Goal: Information Seeking & Learning: Learn about a topic

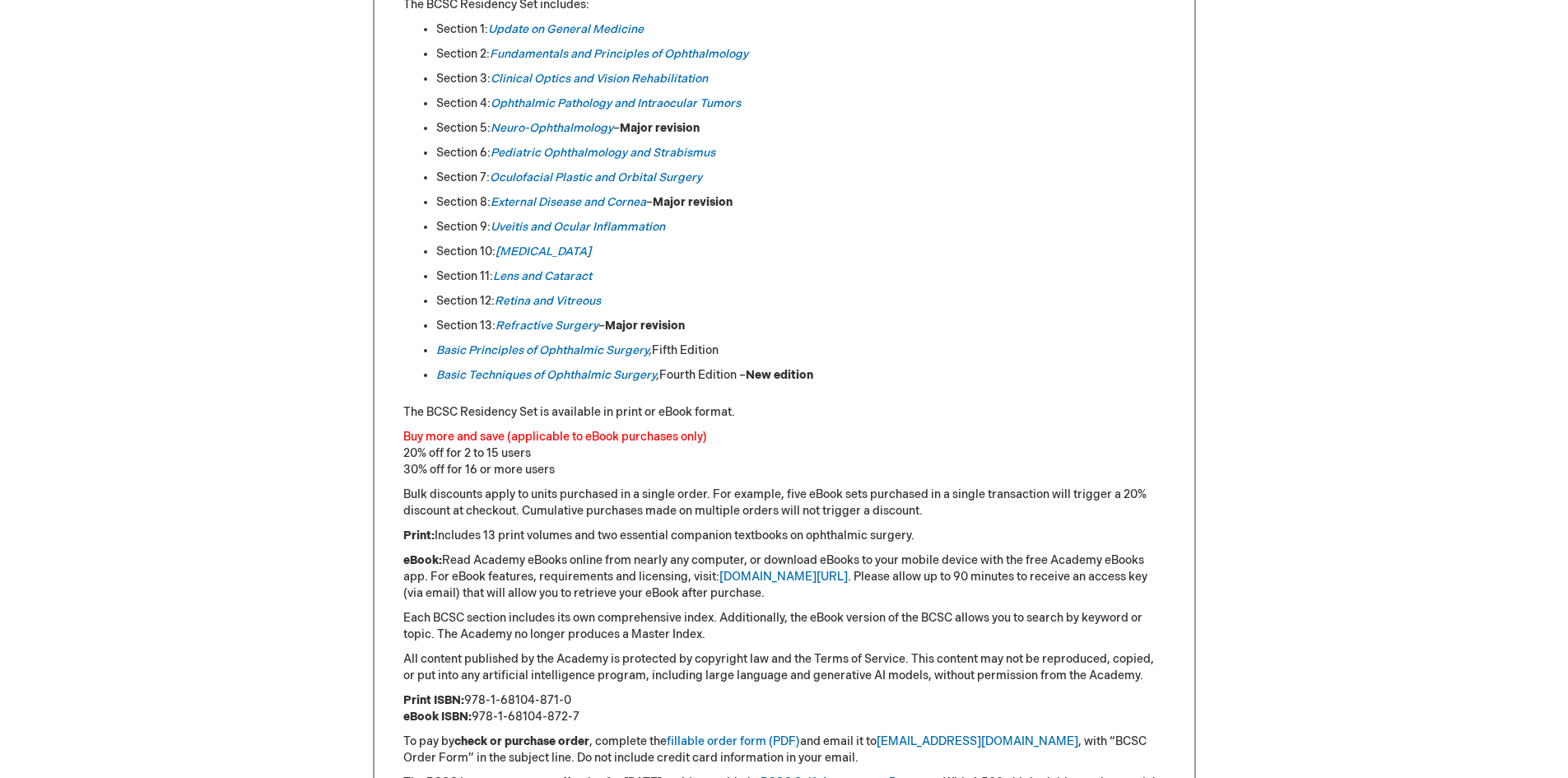
scroll to position [1400, 0]
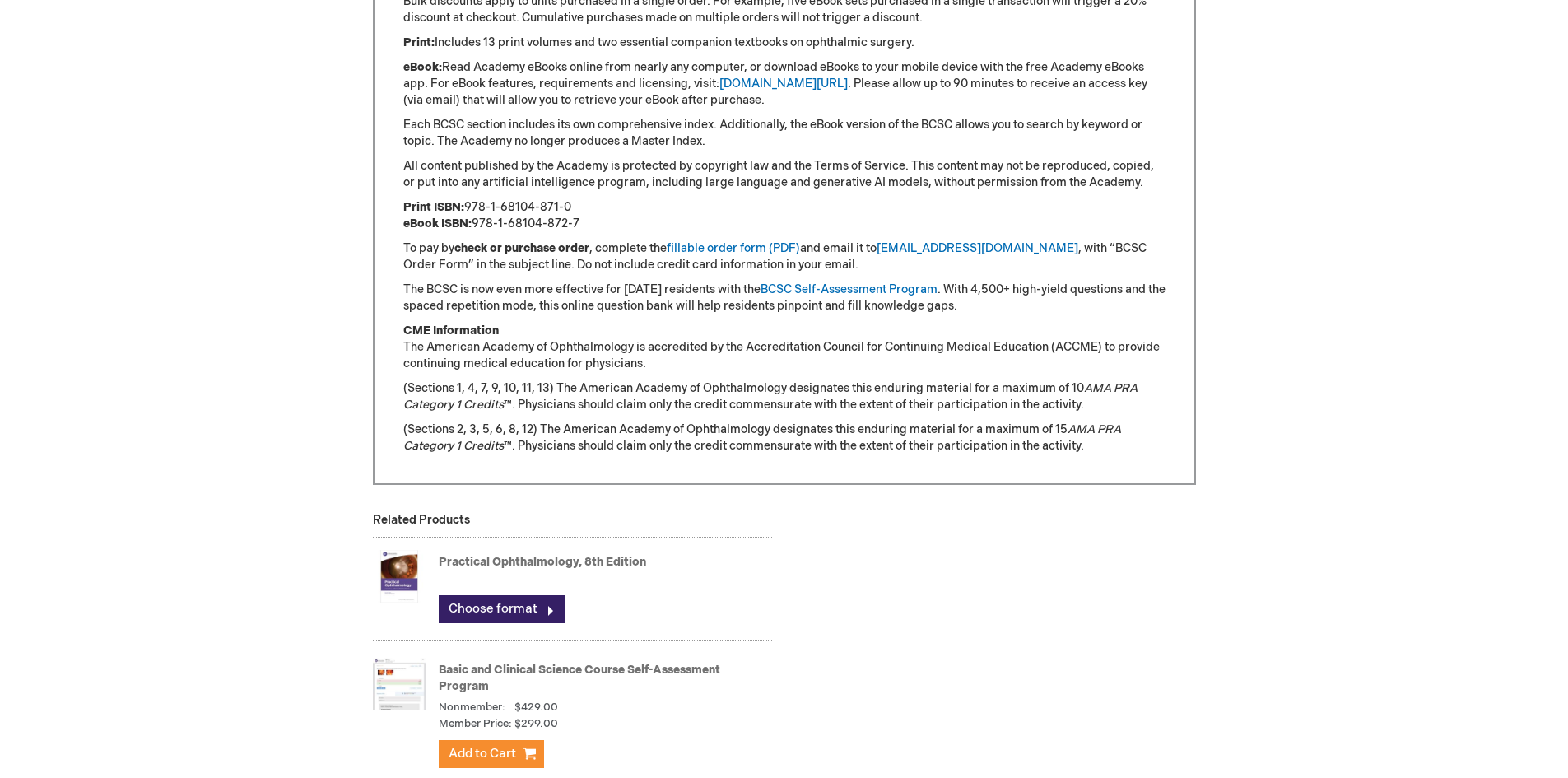
click at [581, 206] on p "Print ISBN: 978-1-68104-871-0 eBook ISBN: 978-1-68104-872-7" at bounding box center [784, 216] width 762 height 33
drag, startPoint x: 579, startPoint y: 206, endPoint x: 468, endPoint y: 206, distance: 111.0
click at [468, 206] on p "Print ISBN: 978-1-68104-871-0 eBook ISBN: 978-1-68104-872-7" at bounding box center [784, 216] width 762 height 33
copy p "978-1-68104-871-0"
drag, startPoint x: 426, startPoint y: 347, endPoint x: 631, endPoint y: 349, distance: 205.0
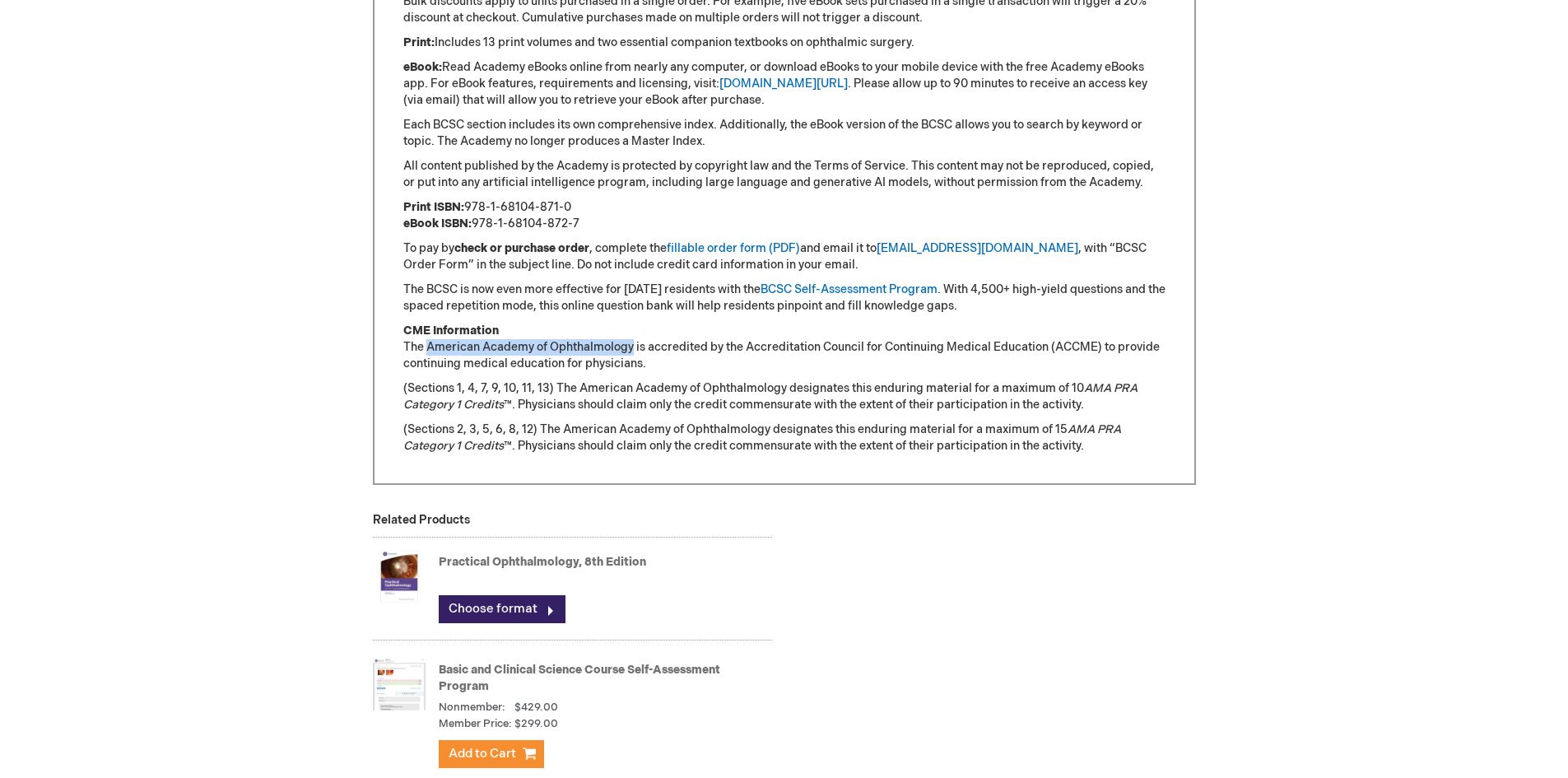
click at [631, 349] on p "CME Information The American Academy of Ophthalmology is accredited by the Accr…" at bounding box center [784, 347] width 762 height 49
copy p "American Academy of Ophthalmology"
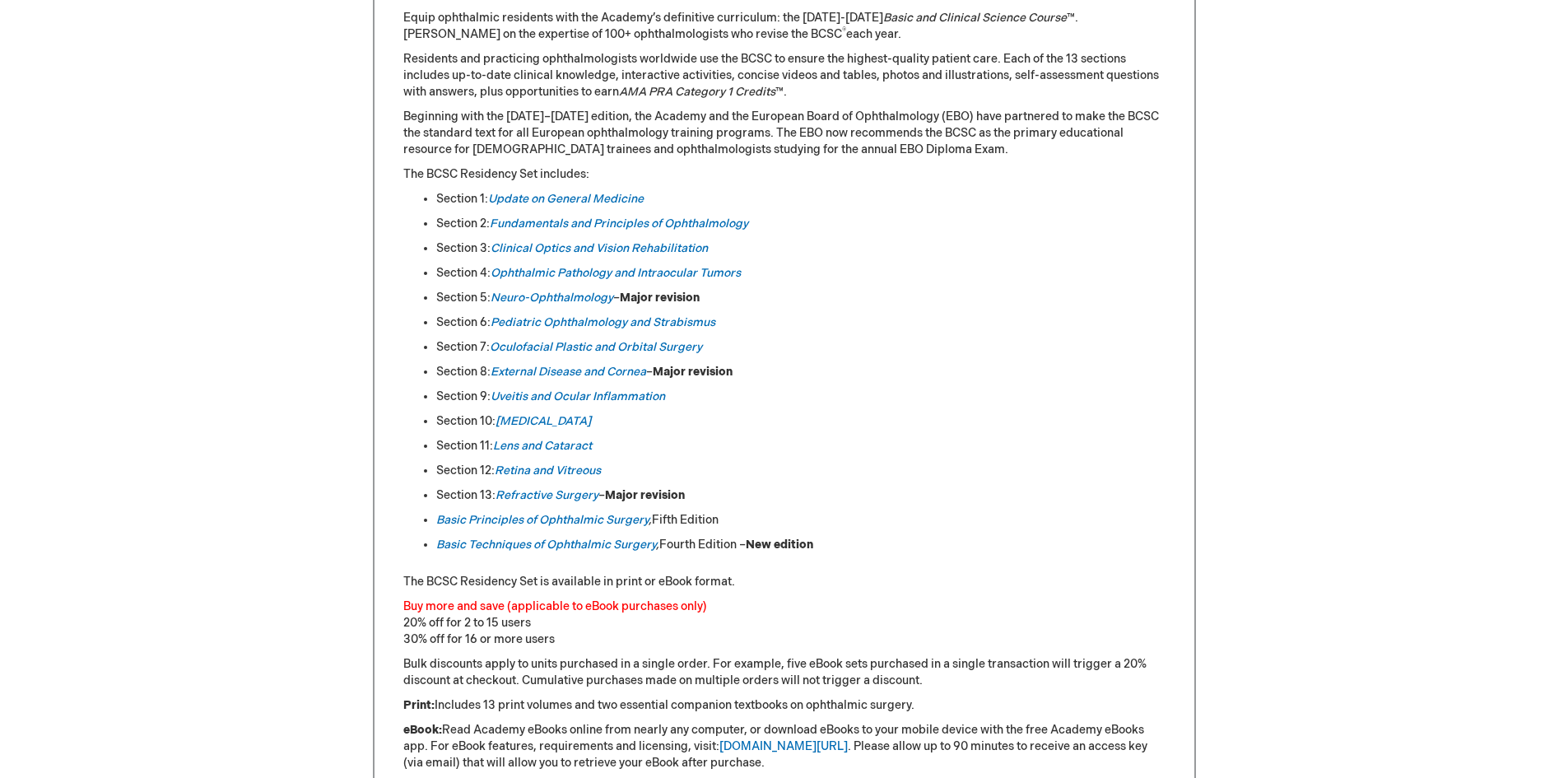
scroll to position [659, 0]
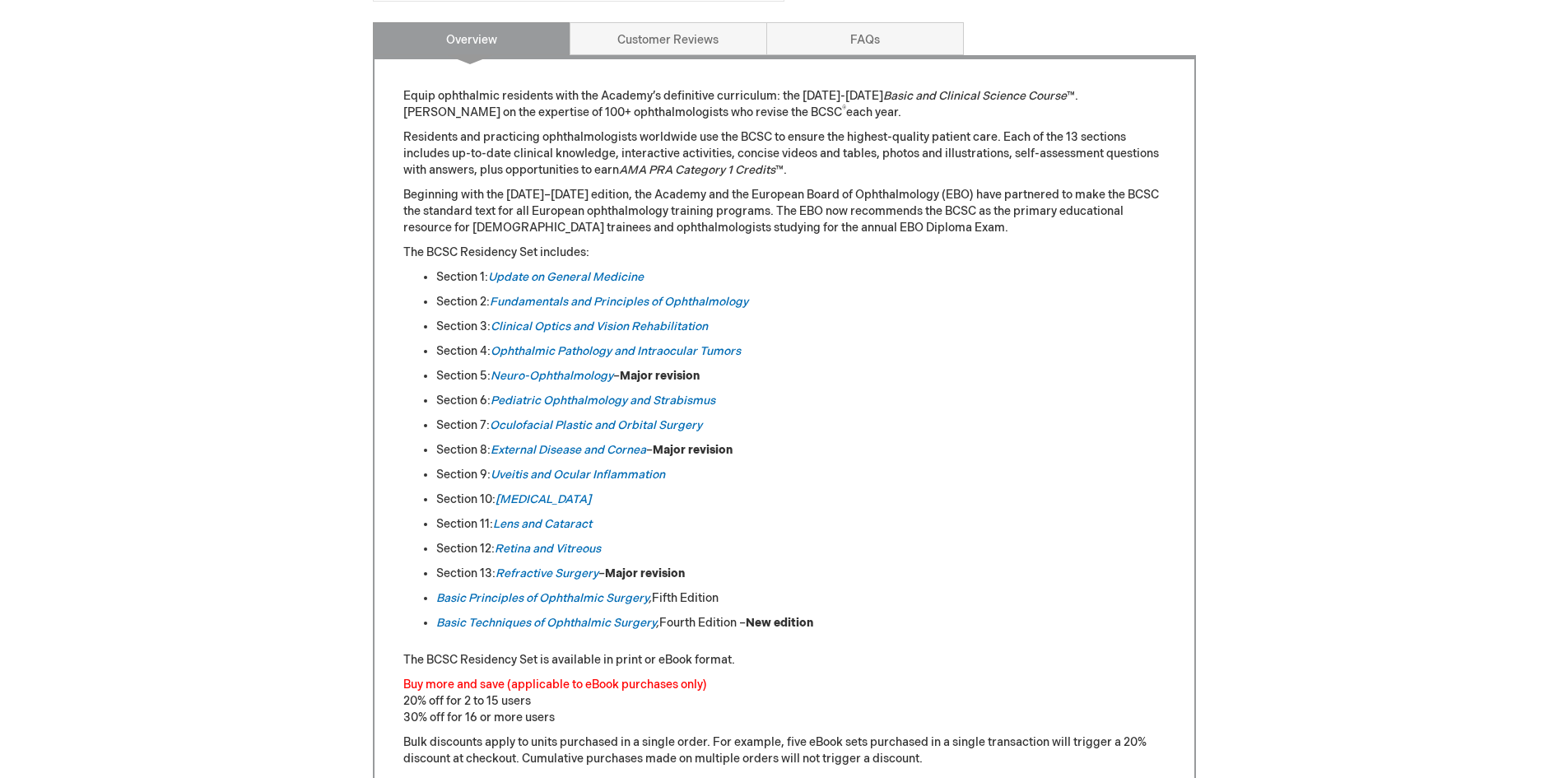
click at [1305, 433] on div "Log In Search My Cart CLOSE RECENTLY ADDED ITEM(S) Close There are no items in …" at bounding box center [784, 577] width 1568 height 2472
drag, startPoint x: 727, startPoint y: 600, endPoint x: 432, endPoint y: 600, distance: 295.0
click at [432, 600] on ul "Section 1: Update on General Medicine Section 2: Fundamentals and Principles of…" at bounding box center [784, 450] width 762 height 363
copy li "Basic Principles of Ophthalmic Surgery , Fifth Edition"
click at [857, 43] on link "FAQs" at bounding box center [864, 39] width 198 height 33
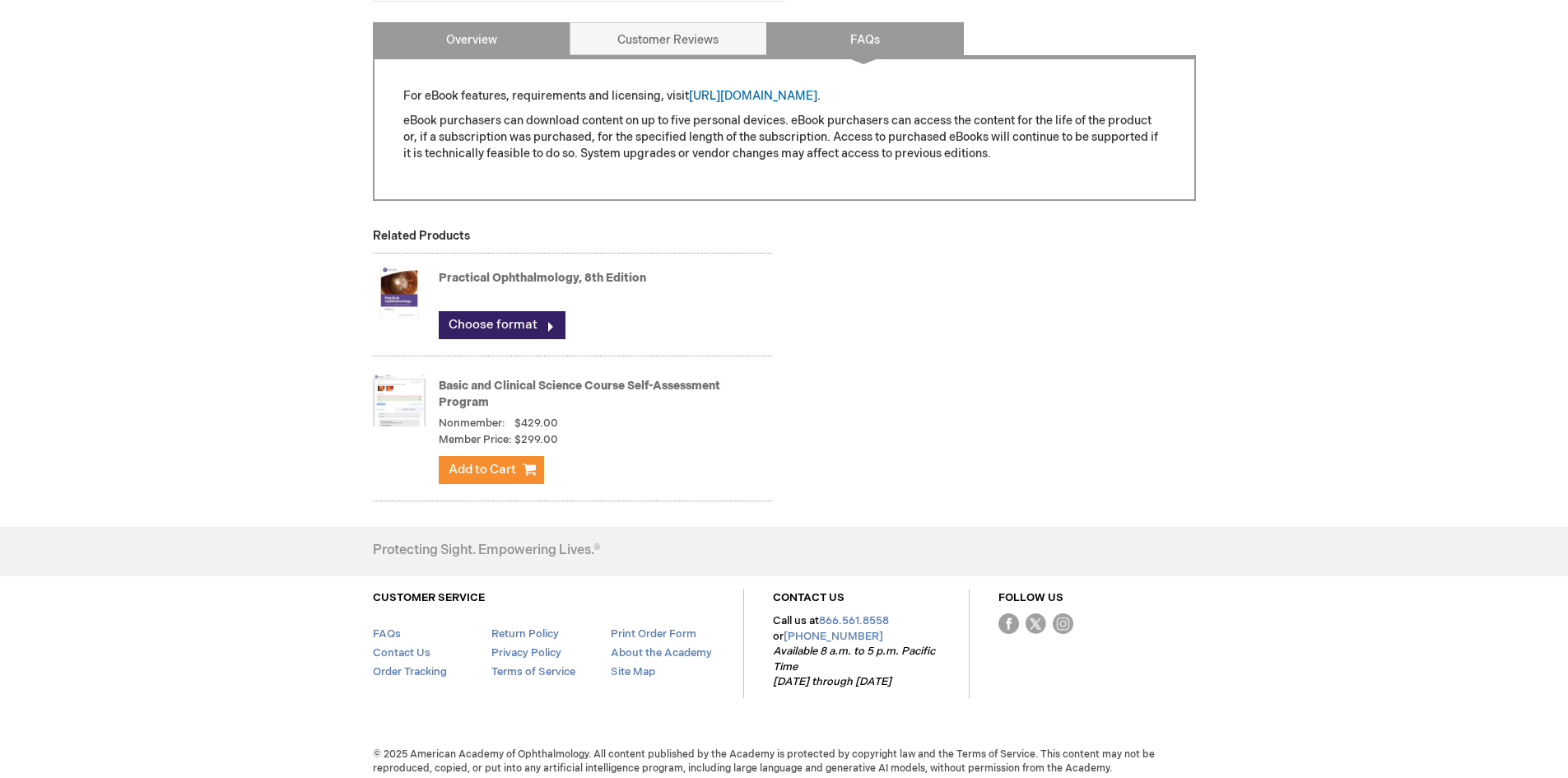
click at [478, 43] on link "Overview" at bounding box center [471, 39] width 198 height 33
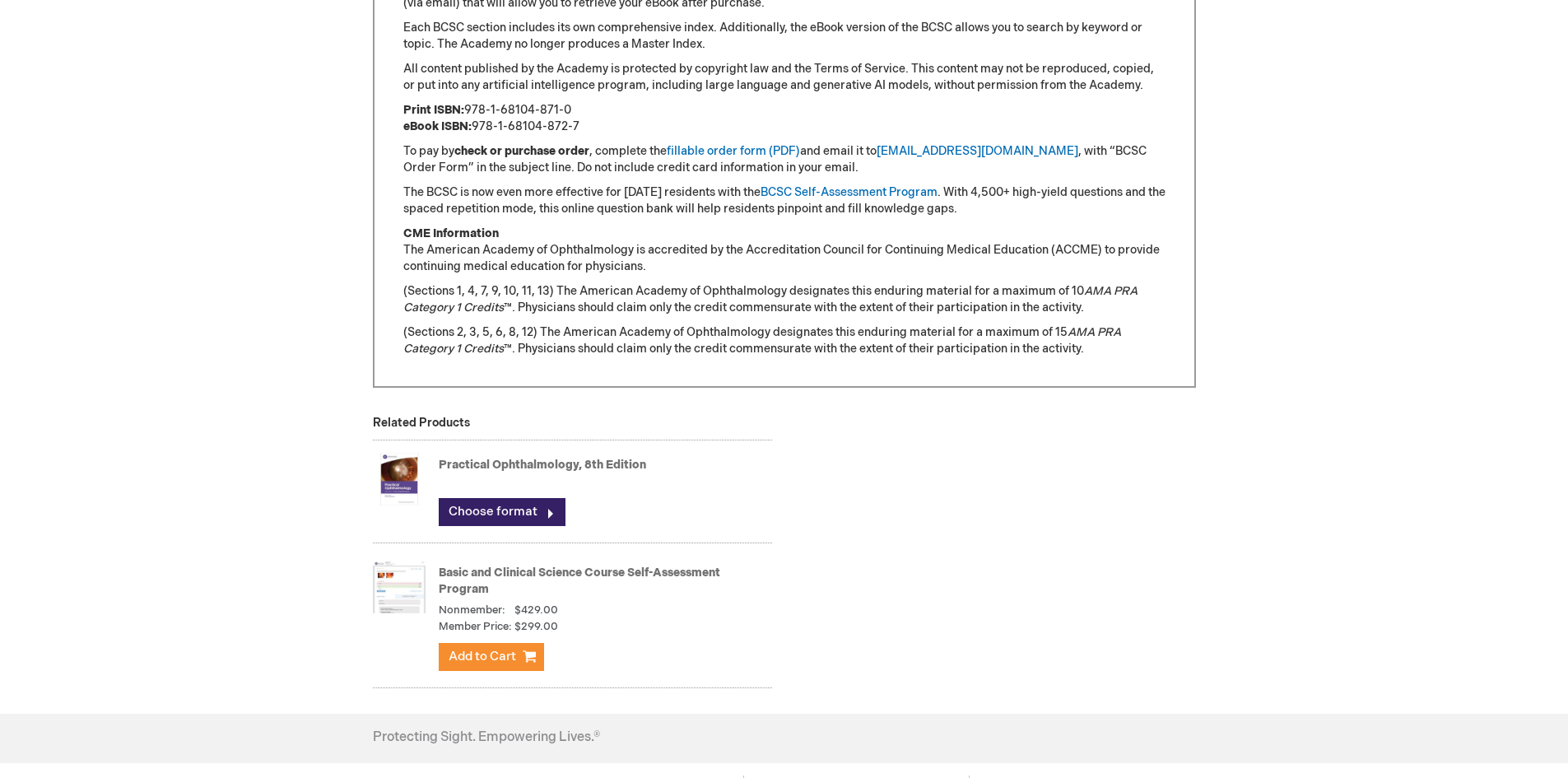
scroll to position [1669, 0]
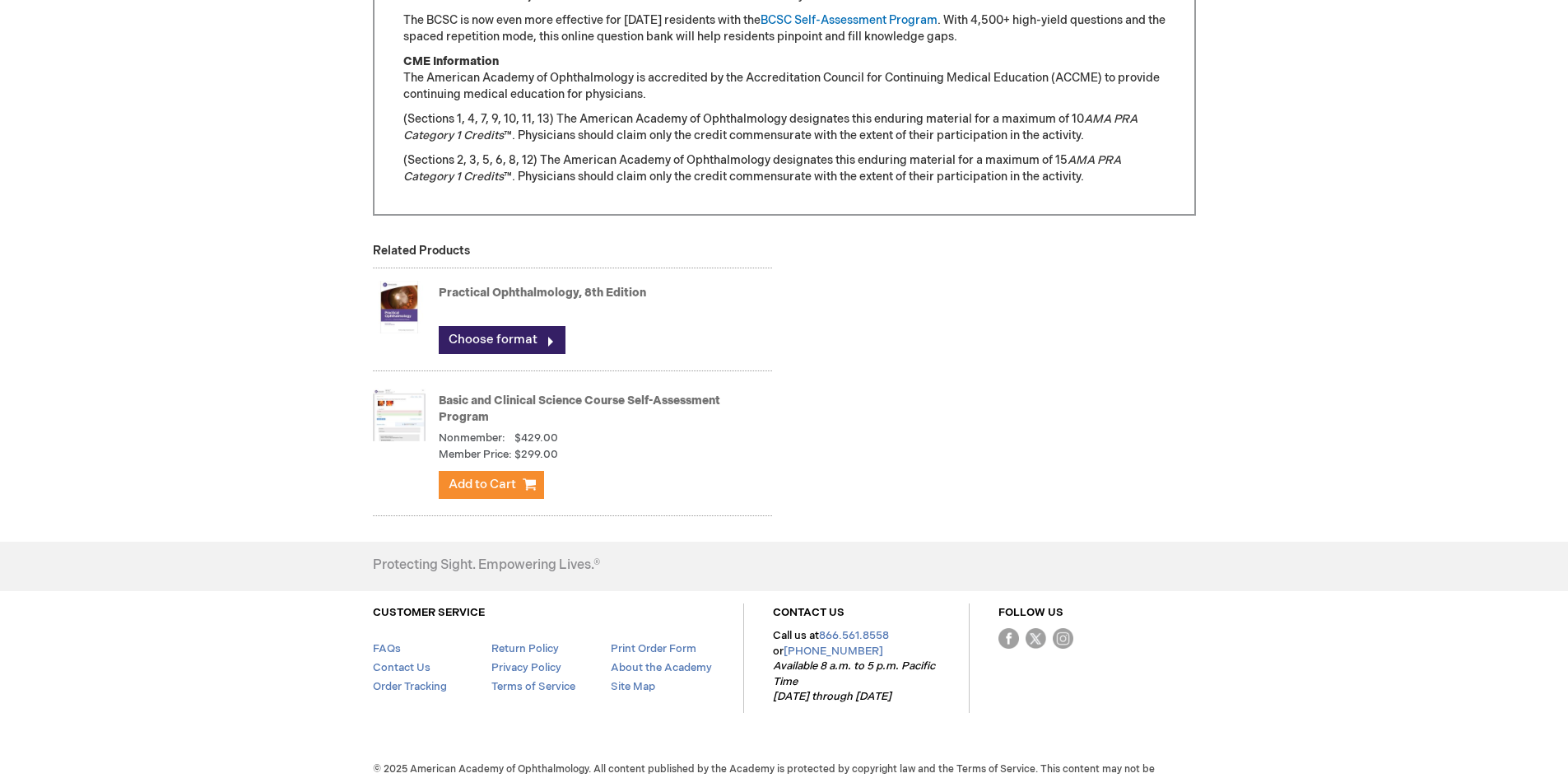
click at [545, 399] on link "Basic and Clinical Science Course Self-Assessment Program" at bounding box center [579, 409] width 282 height 31
